Goal: Task Accomplishment & Management: Manage account settings

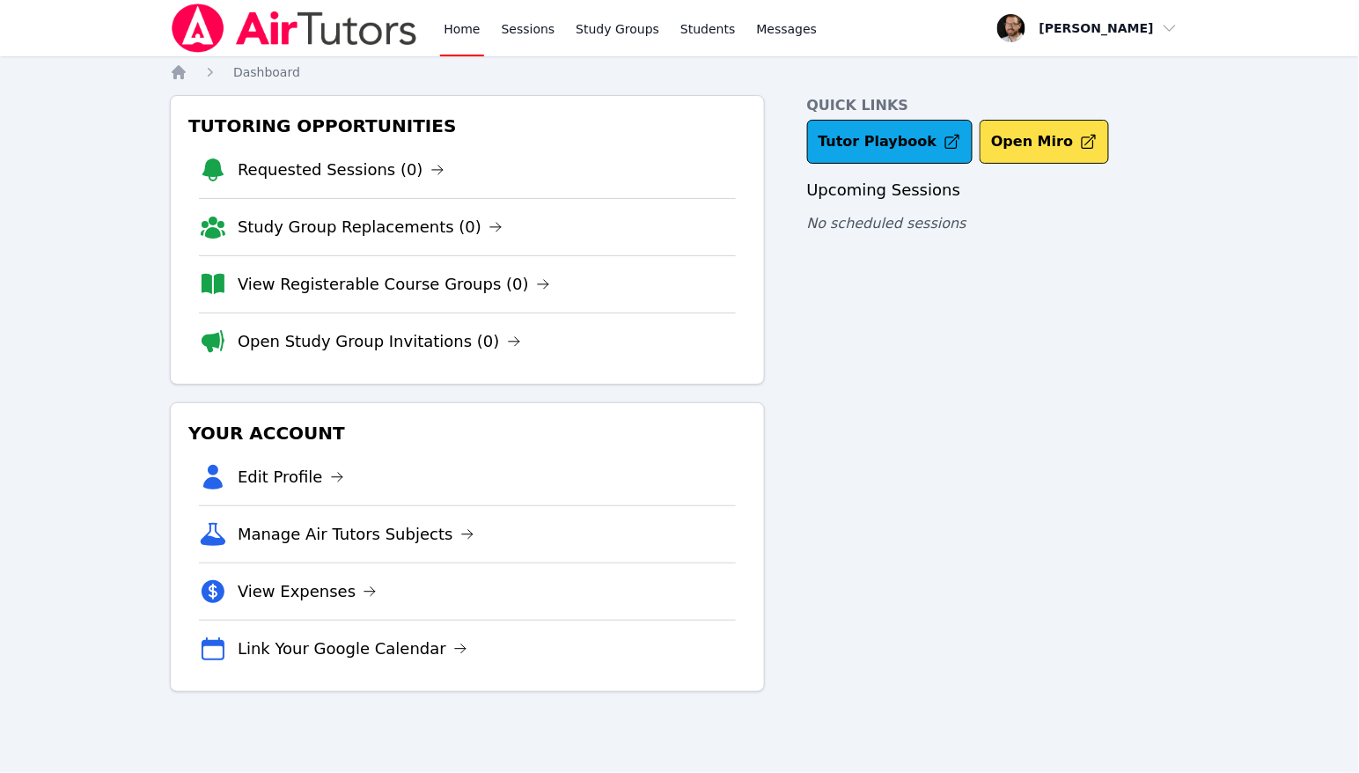
click at [1146, 30] on span "button" at bounding box center [1088, 28] width 192 height 39
click at [1113, 68] on link "Profile" at bounding box center [1094, 69] width 169 height 32
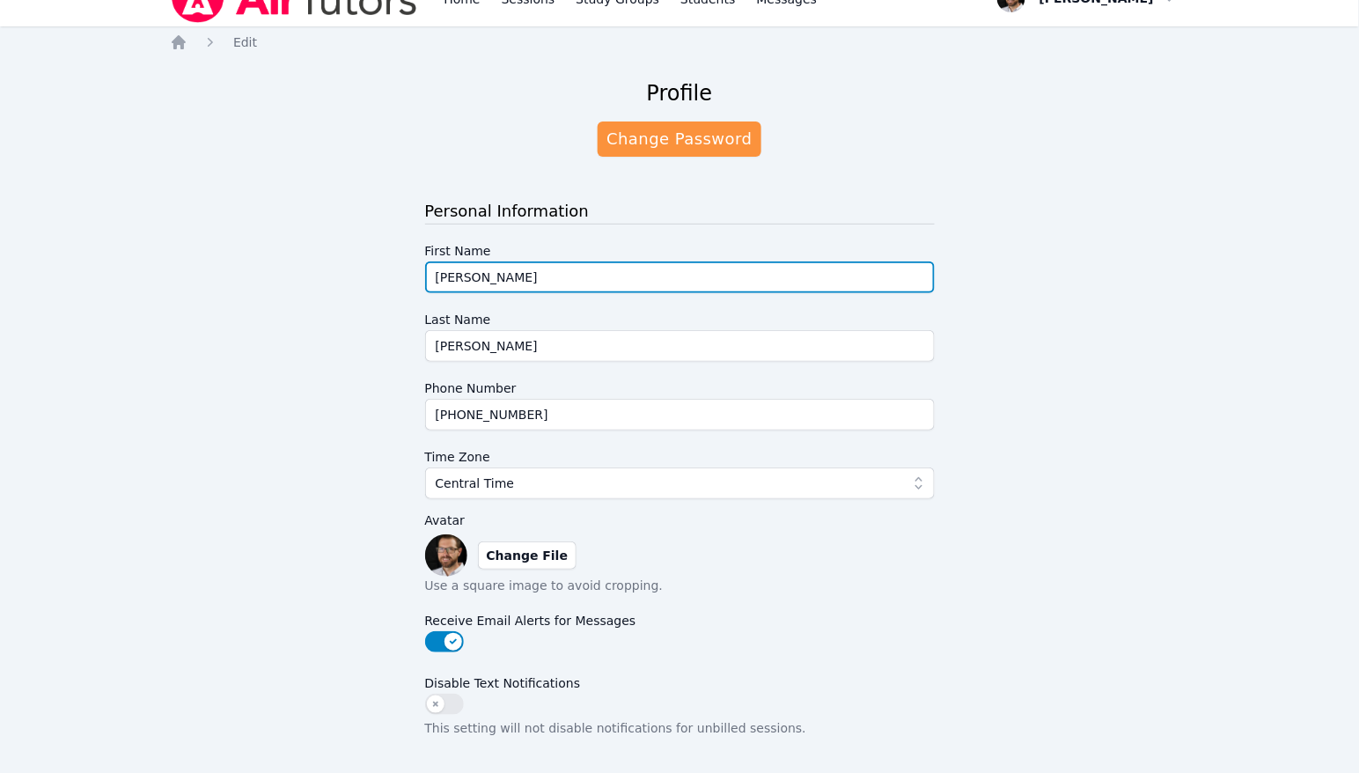
scroll to position [31, 0]
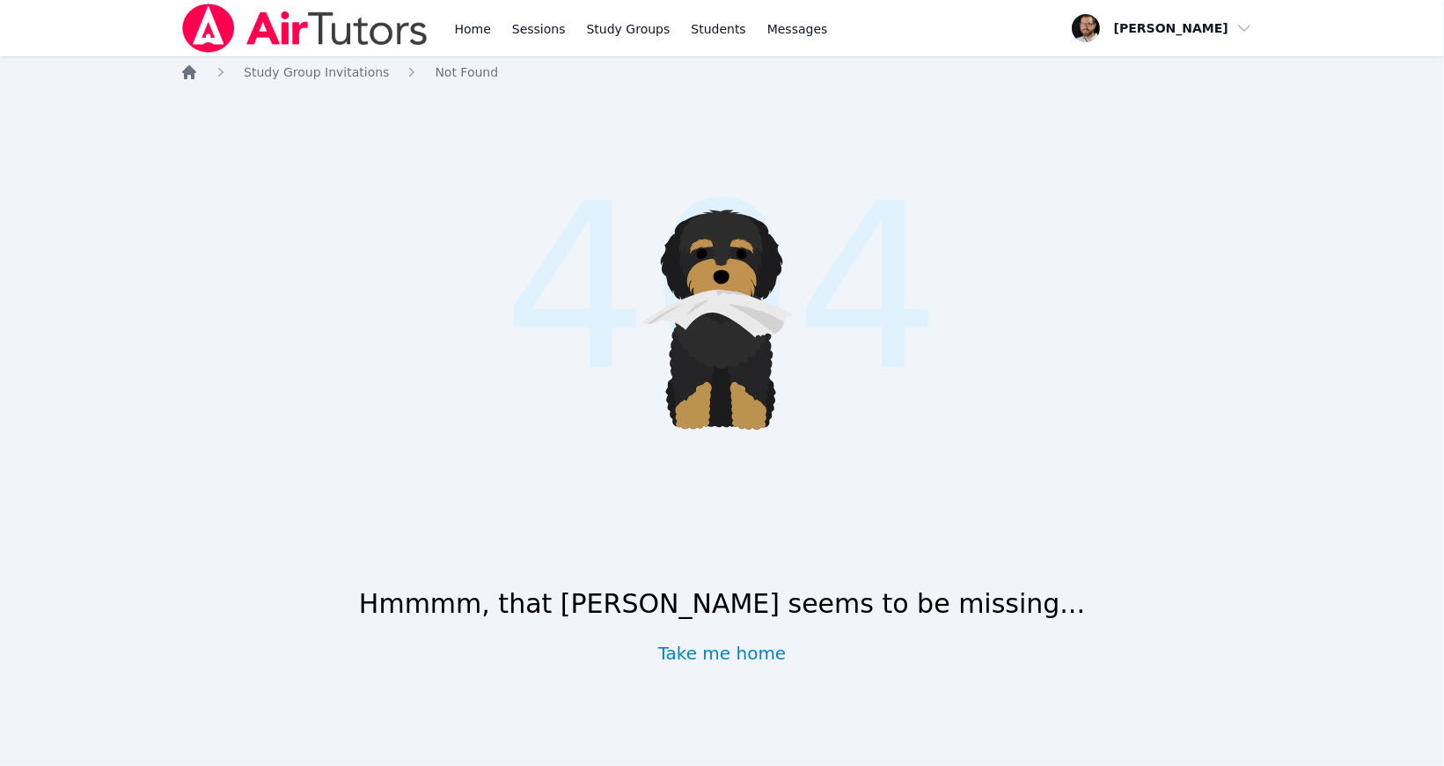
click at [197, 75] on icon "Breadcrumb" at bounding box center [189, 72] width 18 height 18
